Goal: Find specific page/section: Find specific page/section

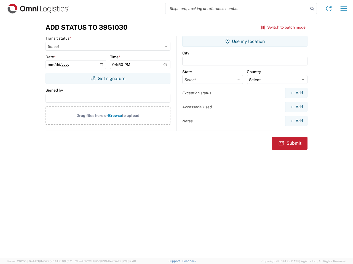
click at [237, 9] on input "search" at bounding box center [236, 8] width 143 height 10
click at [312, 9] on icon at bounding box center [312, 9] width 8 height 8
click at [328, 9] on icon at bounding box center [328, 8] width 9 height 9
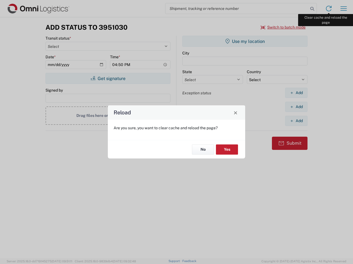
click at [343, 9] on div "Reload Are you sure, you want to clear cache and reload the page? No Yes" at bounding box center [176, 132] width 353 height 264
click at [283, 27] on div "Reload Are you sure, you want to clear cache and reload the page? No Yes" at bounding box center [176, 132] width 353 height 264
click at [108, 78] on div "Reload Are you sure, you want to clear cache and reload the page? No Yes" at bounding box center [176, 132] width 353 height 264
click at [245, 41] on div "Reload Are you sure, you want to clear cache and reload the page? No Yes" at bounding box center [176, 132] width 353 height 264
click at [296, 93] on div "Reload Are you sure, you want to clear cache and reload the page? No Yes" at bounding box center [176, 132] width 353 height 264
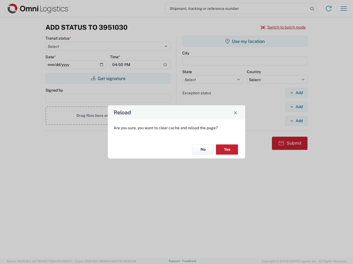
click at [296, 107] on div "Reload Are you sure, you want to clear cache and reload the page? No Yes" at bounding box center [176, 132] width 353 height 264
click at [296, 121] on div "Reload Are you sure, you want to clear cache and reload the page? No Yes" at bounding box center [176, 132] width 353 height 264
